Goal: Navigation & Orientation: Find specific page/section

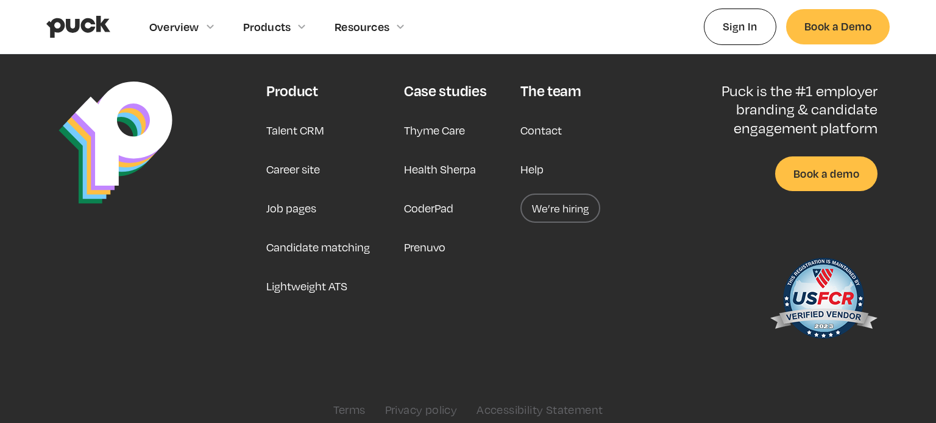
scroll to position [3220, 0]
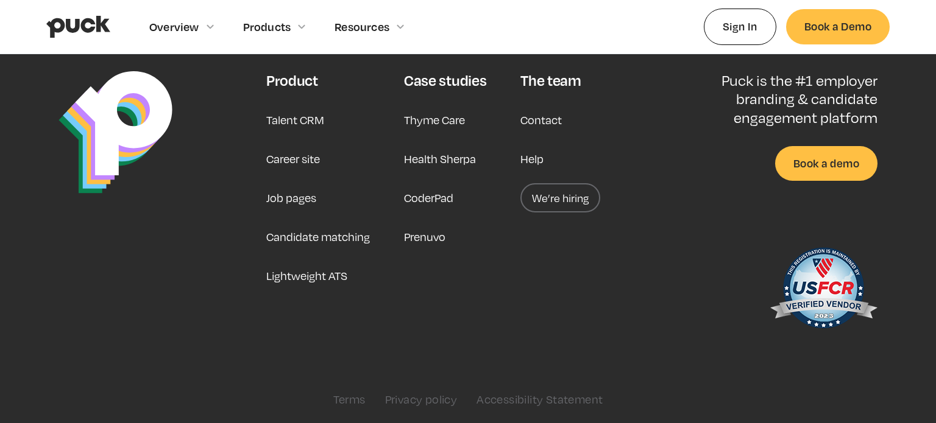
click at [300, 154] on link "Career site" at bounding box center [293, 158] width 54 height 29
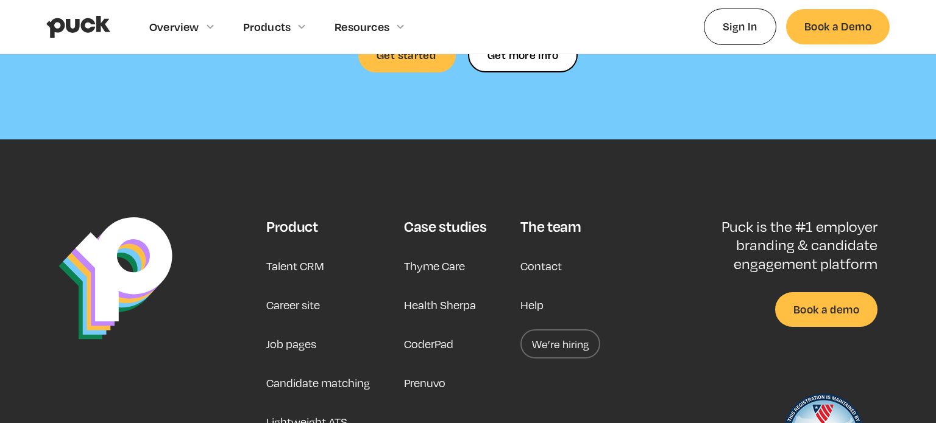
scroll to position [3674, 0]
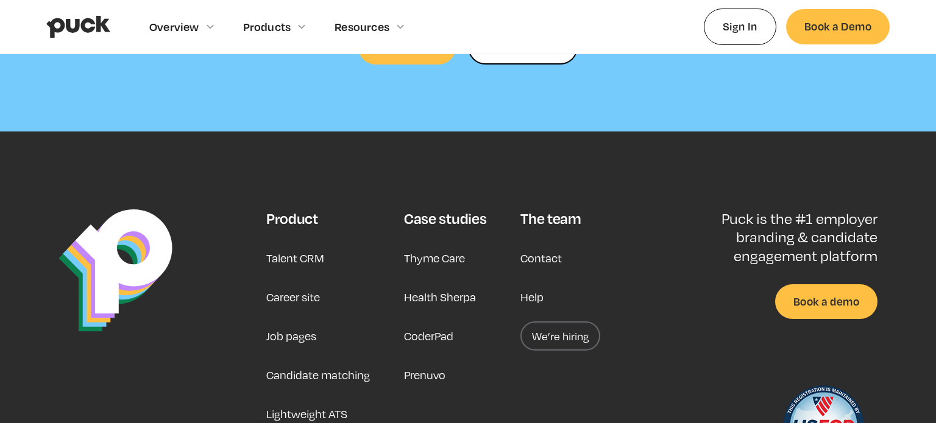
click at [555, 322] on link "We’re hiring" at bounding box center [560, 336] width 80 height 29
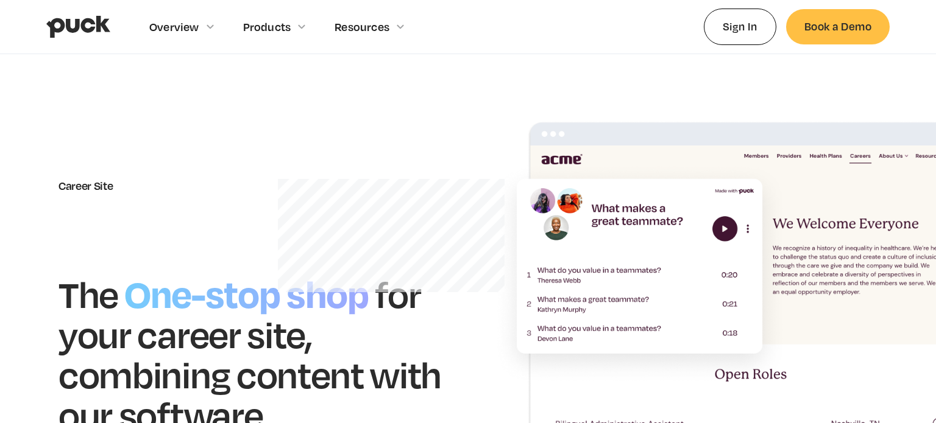
click at [80, 21] on img "home" at bounding box center [78, 26] width 64 height 23
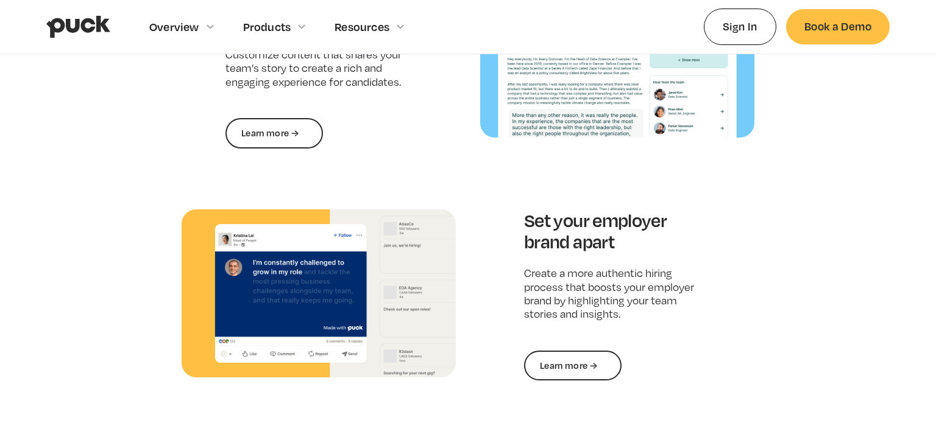
scroll to position [3101, 0]
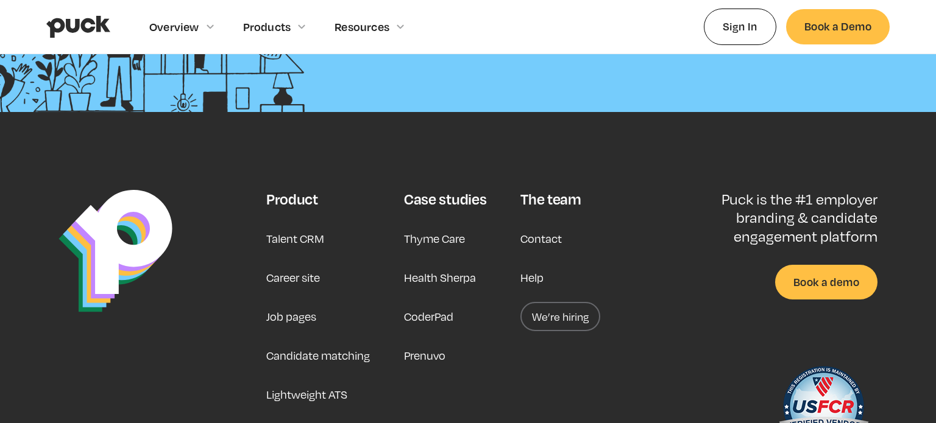
click at [554, 319] on link "We’re hiring" at bounding box center [560, 316] width 80 height 29
